Goal: Transaction & Acquisition: Purchase product/service

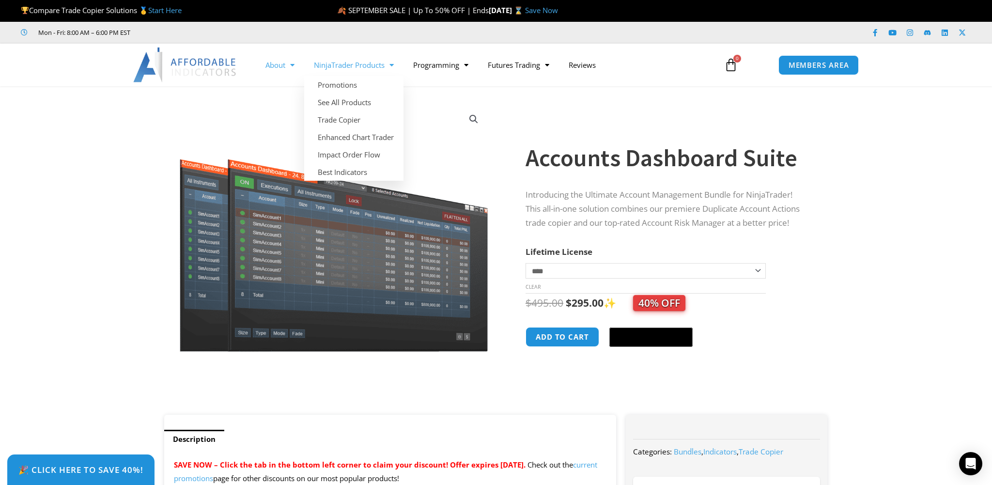
click at [286, 64] on span "Menu" at bounding box center [289, 65] width 9 height 17
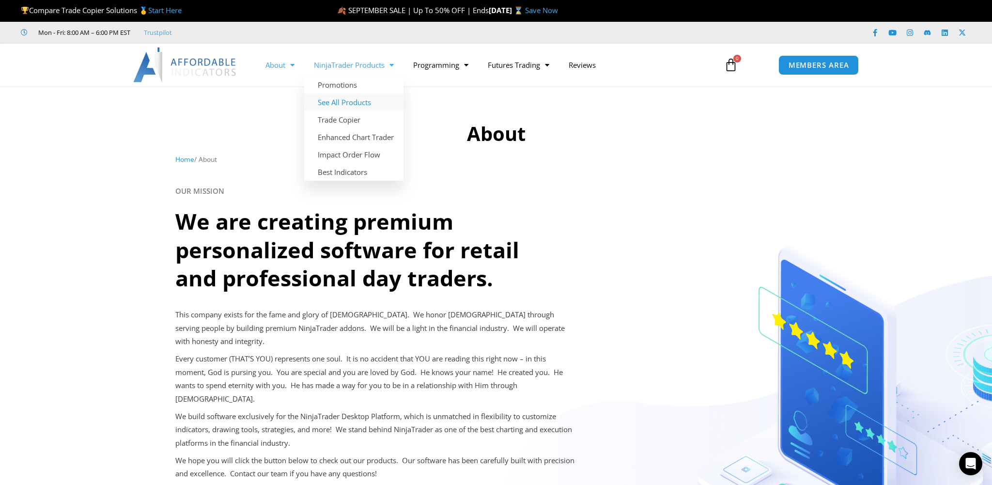
click at [350, 102] on link "See All Products" at bounding box center [353, 101] width 99 height 17
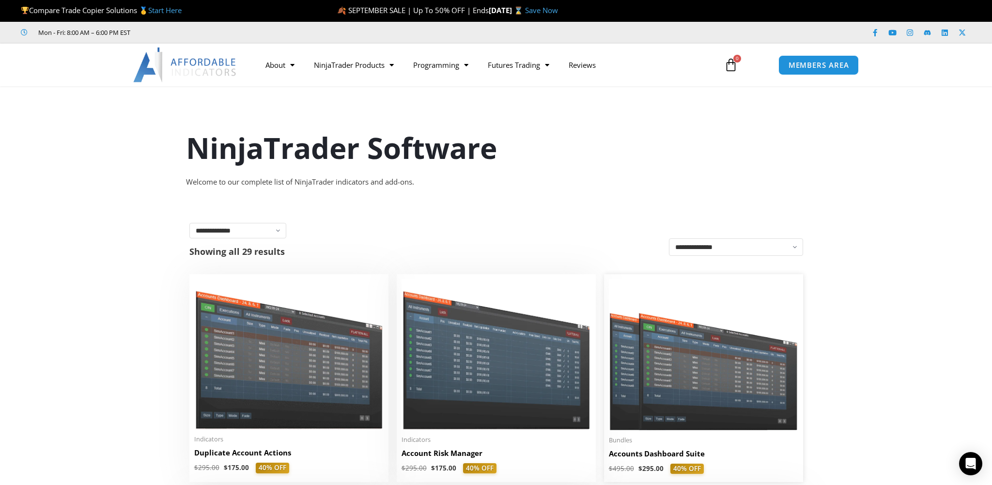
click at [693, 377] on img at bounding box center [703, 354] width 189 height 151
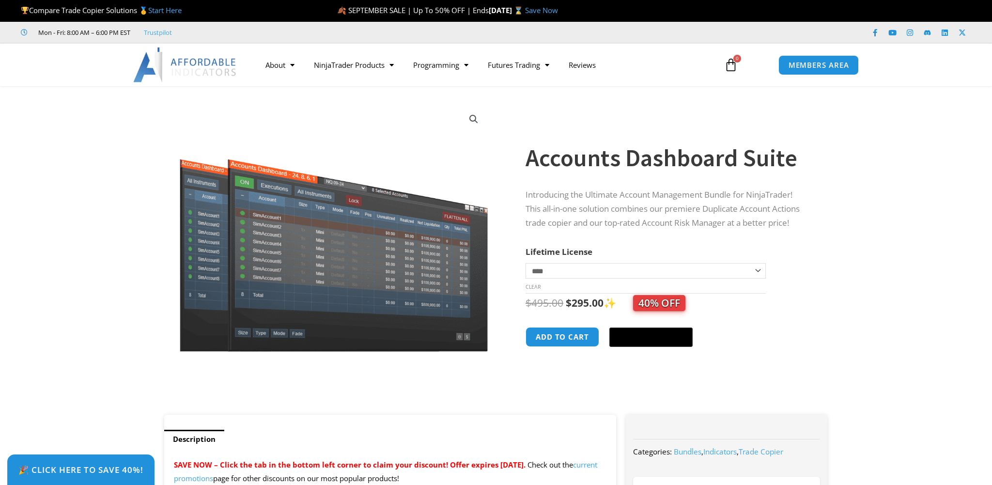
click at [241, 245] on img at bounding box center [334, 227] width 312 height 249
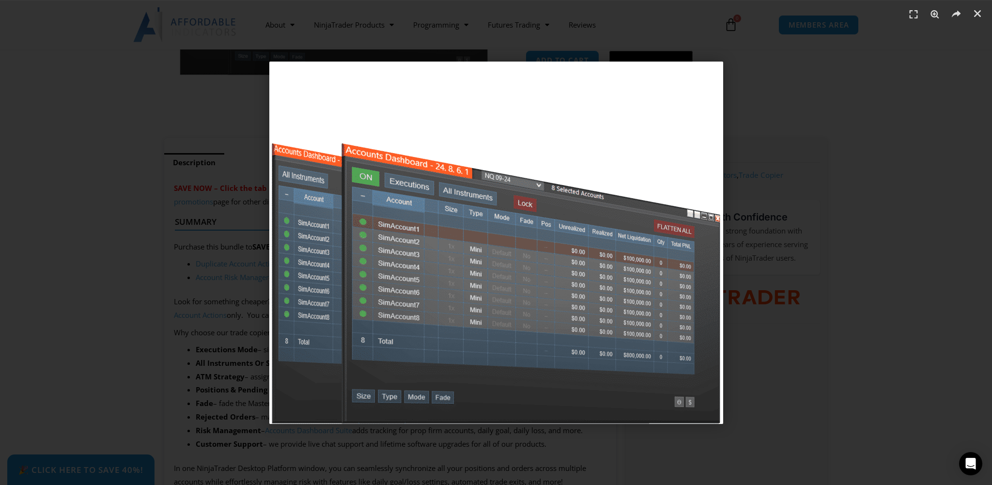
scroll to position [341, 0]
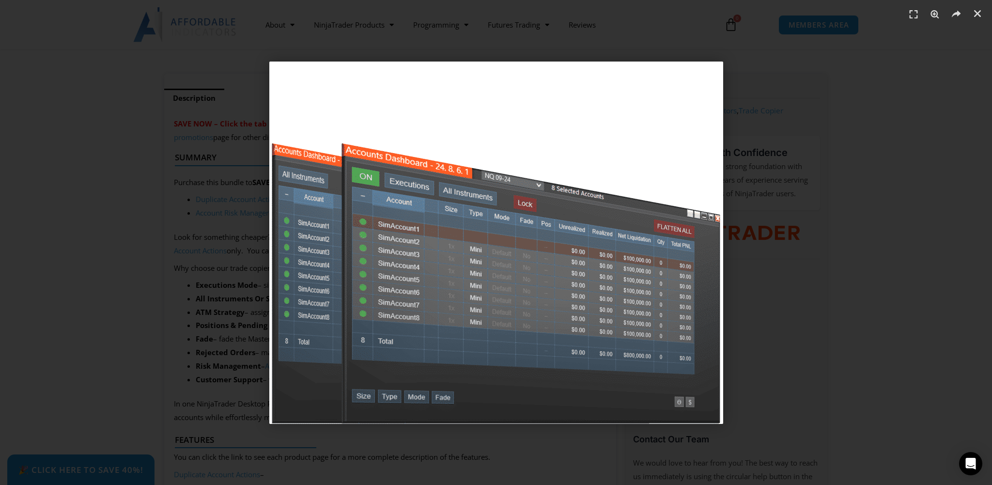
click at [167, 281] on div "1 / 1" at bounding box center [496, 242] width 924 height 417
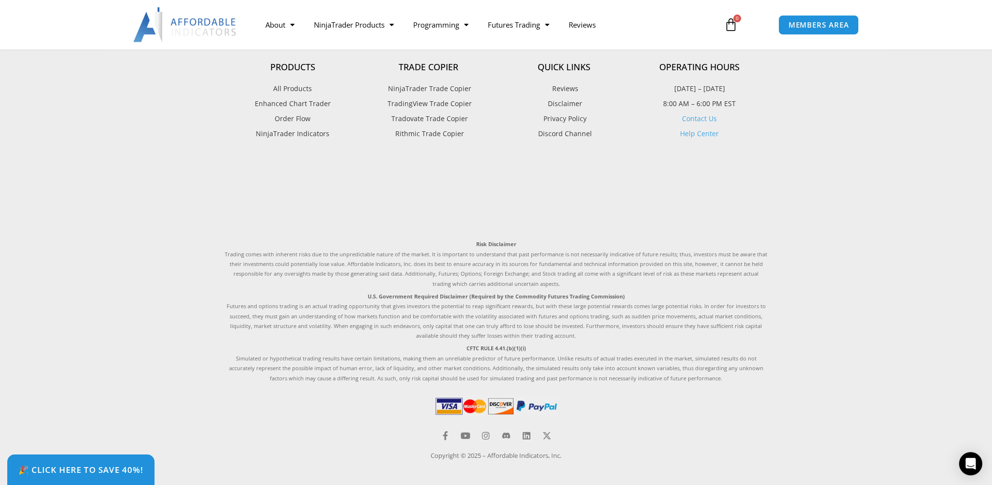
scroll to position [2418, 0]
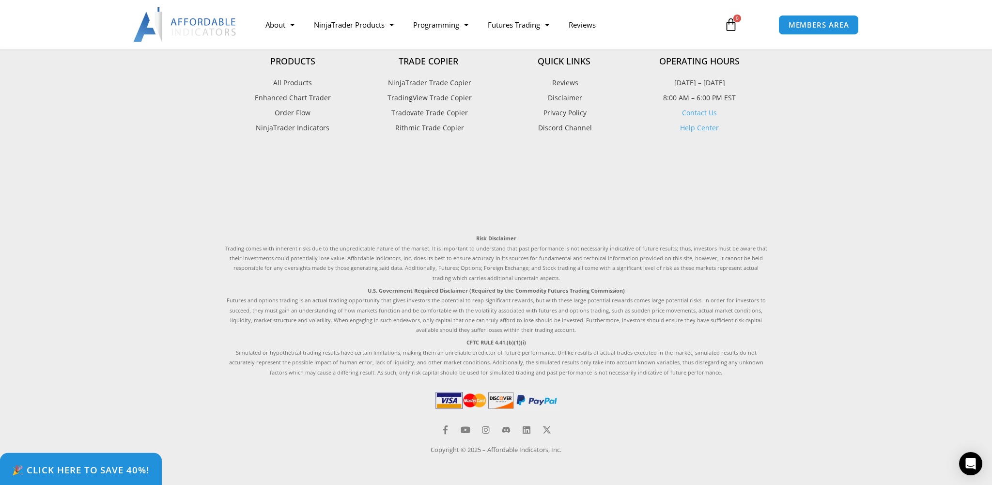
click at [88, 479] on link "🎉 Click Here to save 40%!" at bounding box center [81, 469] width 162 height 33
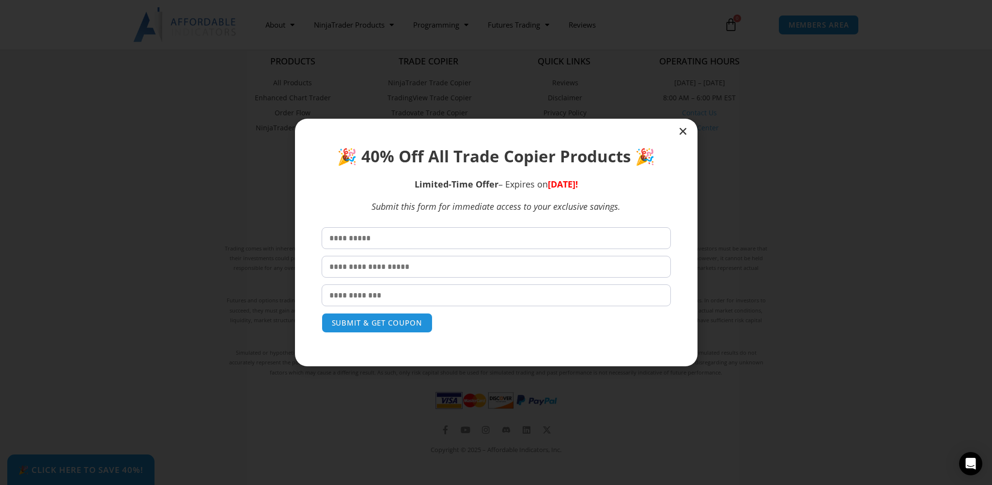
click at [348, 242] on input "text" at bounding box center [496, 238] width 349 height 22
type input "*****"
type input "**********"
click at [370, 323] on button "SUBMIT & GET COUPON" at bounding box center [377, 322] width 117 height 21
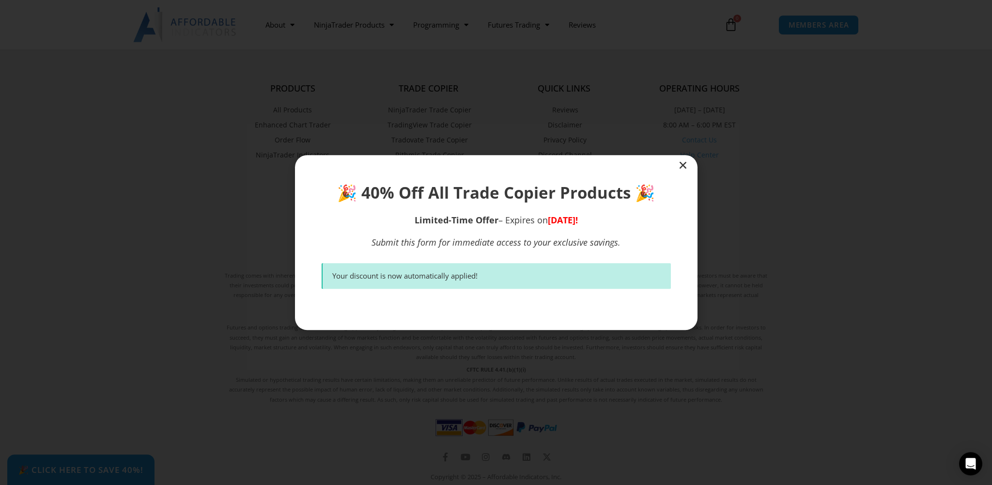
scroll to position [2387, 0]
click at [682, 164] on icon "Close" at bounding box center [683, 165] width 10 height 10
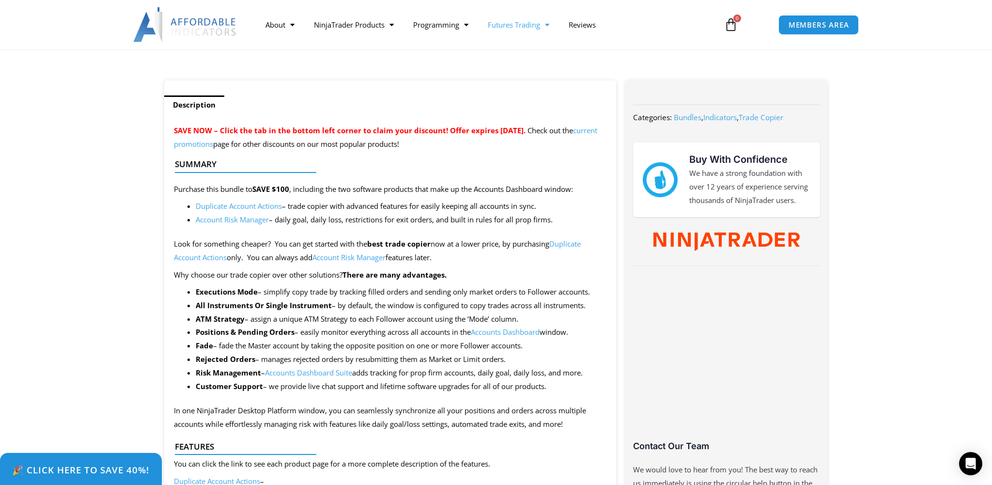
scroll to position [0, 0]
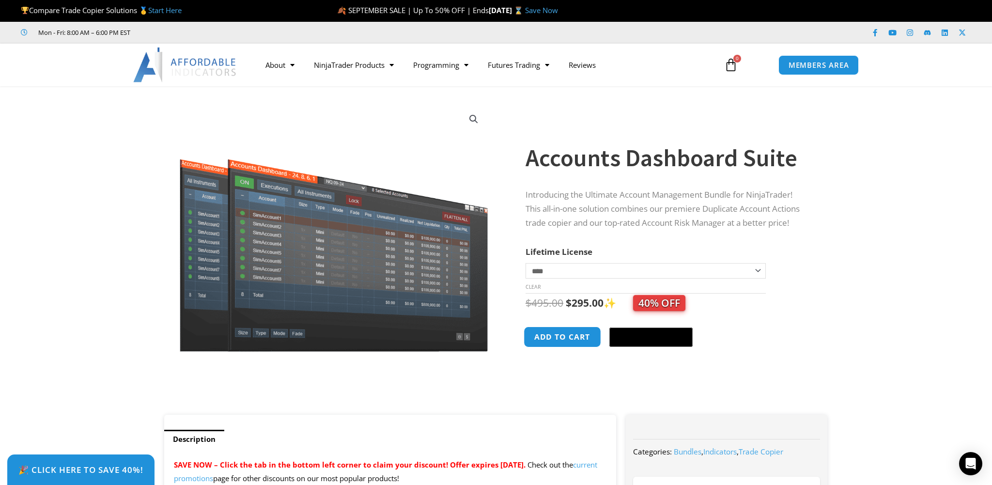
click at [568, 339] on button "Add to cart" at bounding box center [563, 337] width 78 height 21
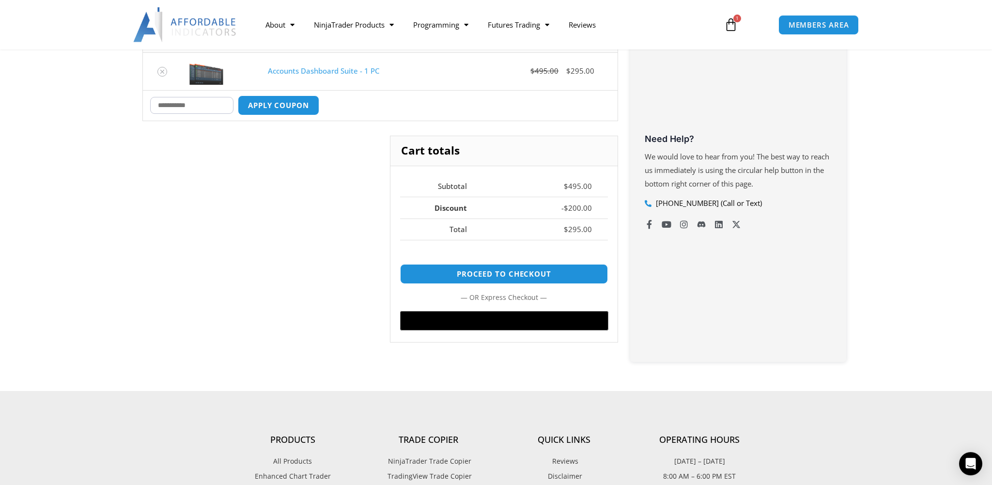
scroll to position [341, 0]
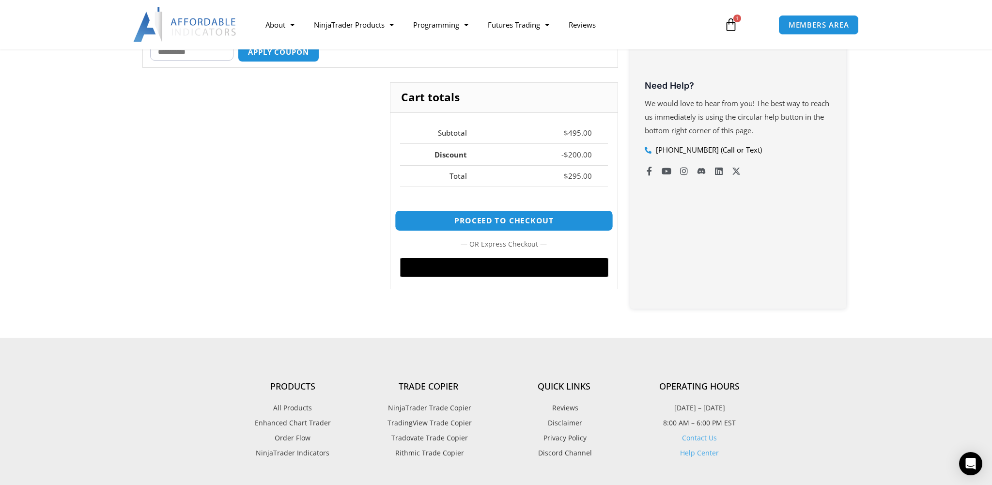
click at [515, 219] on link "Proceed to checkout" at bounding box center [504, 220] width 218 height 21
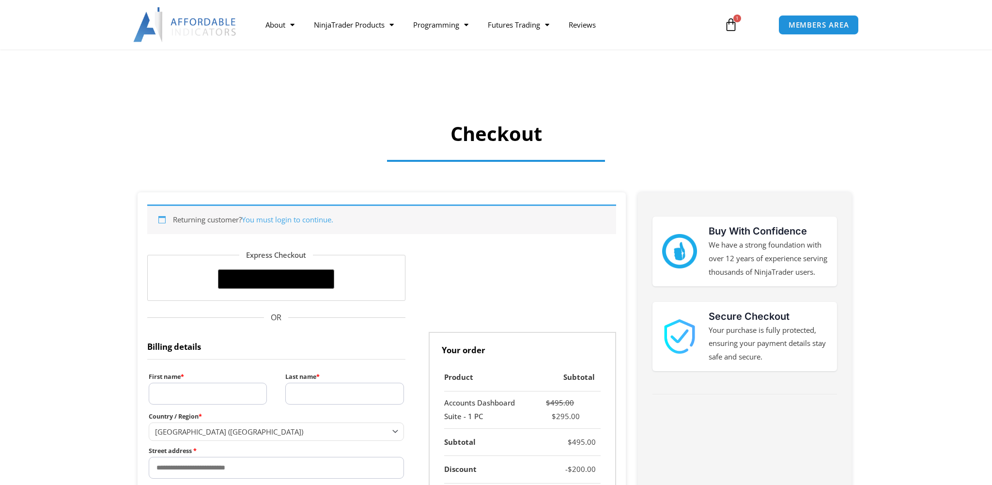
select select "**"
